Goal: Navigation & Orientation: Find specific page/section

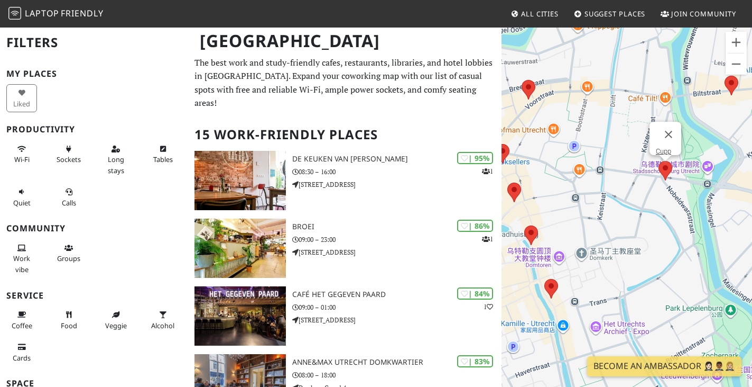
click at [659, 161] on area at bounding box center [659, 161] width 0 height 0
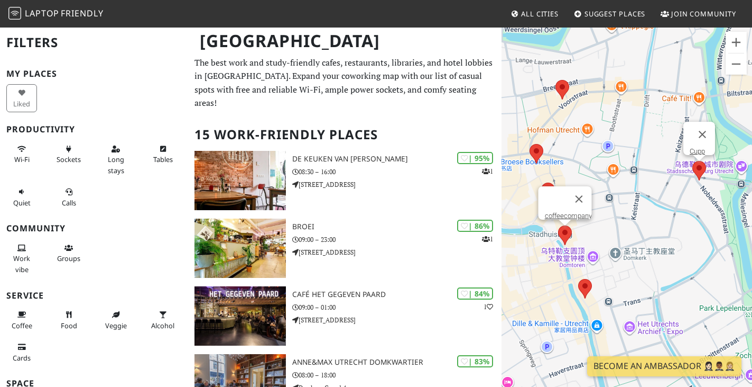
click at [558, 225] on area at bounding box center [558, 225] width 0 height 0
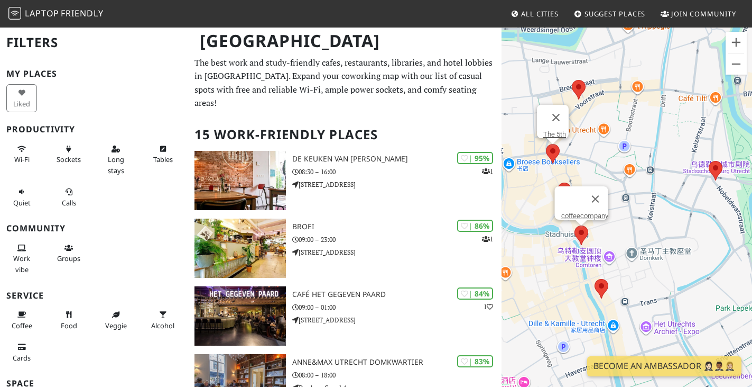
click at [546, 144] on area at bounding box center [546, 144] width 0 height 0
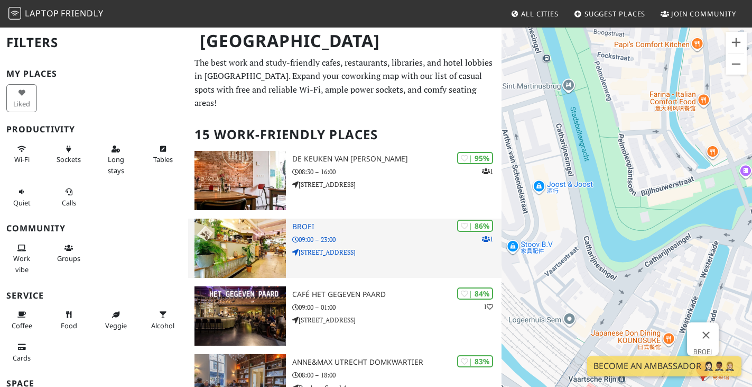
click at [327, 266] on div "| 86% 1 BROEI 09:00 – 23:00 Oosterkade 24" at bounding box center [396, 247] width 209 height 59
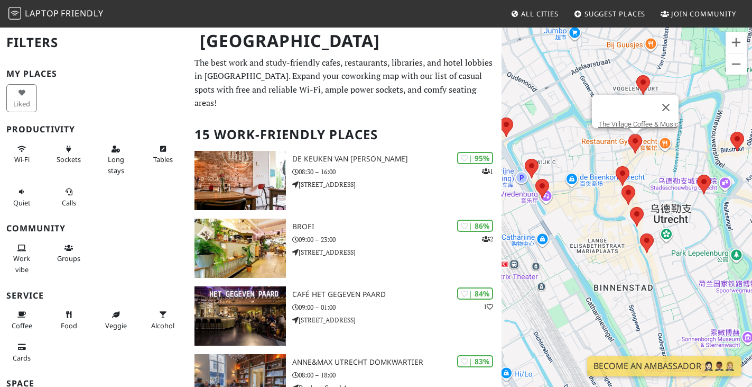
click at [629, 134] on area at bounding box center [629, 134] width 0 height 0
click at [616, 166] on area at bounding box center [616, 166] width 0 height 0
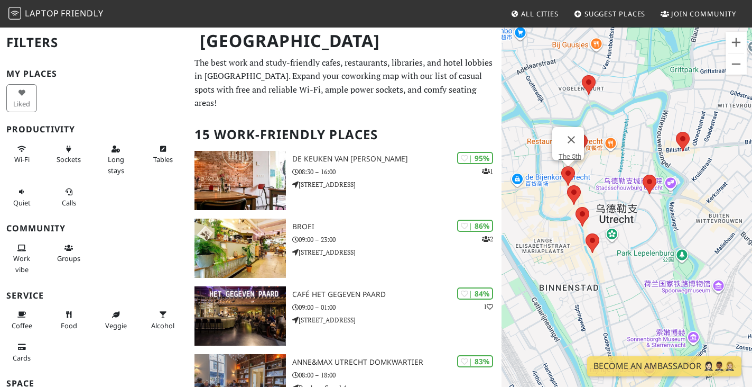
click at [521, 178] on div "若要浏览不同元素，请按箭头键。 The 5th" at bounding box center [627, 219] width 251 height 387
click at [550, 183] on div "若要浏览不同元素，请按箭头键。 The 5th" at bounding box center [627, 219] width 251 height 387
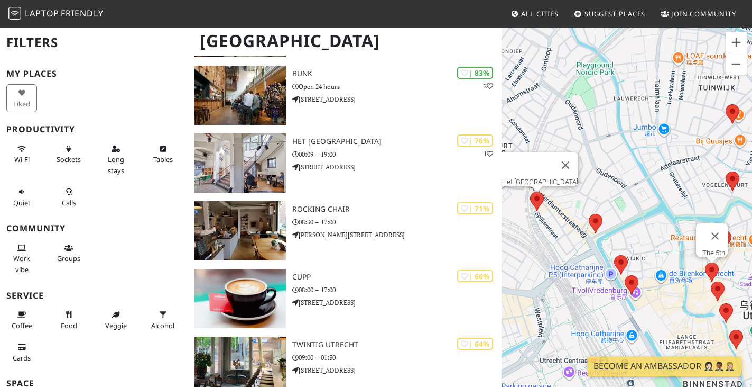
scroll to position [355, 0]
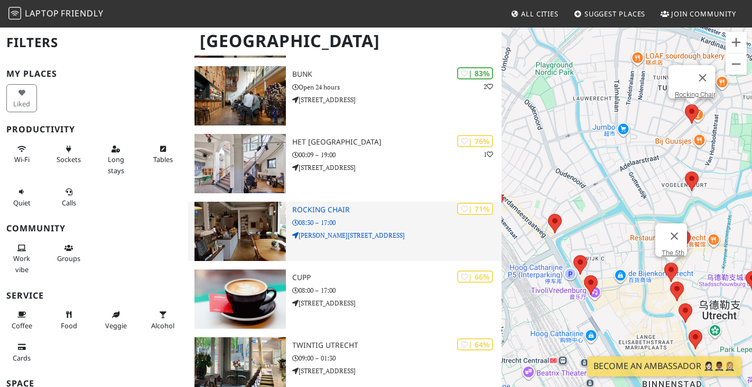
click at [250, 235] on img at bounding box center [241, 230] width 92 height 59
